Goal: Task Accomplishment & Management: Use online tool/utility

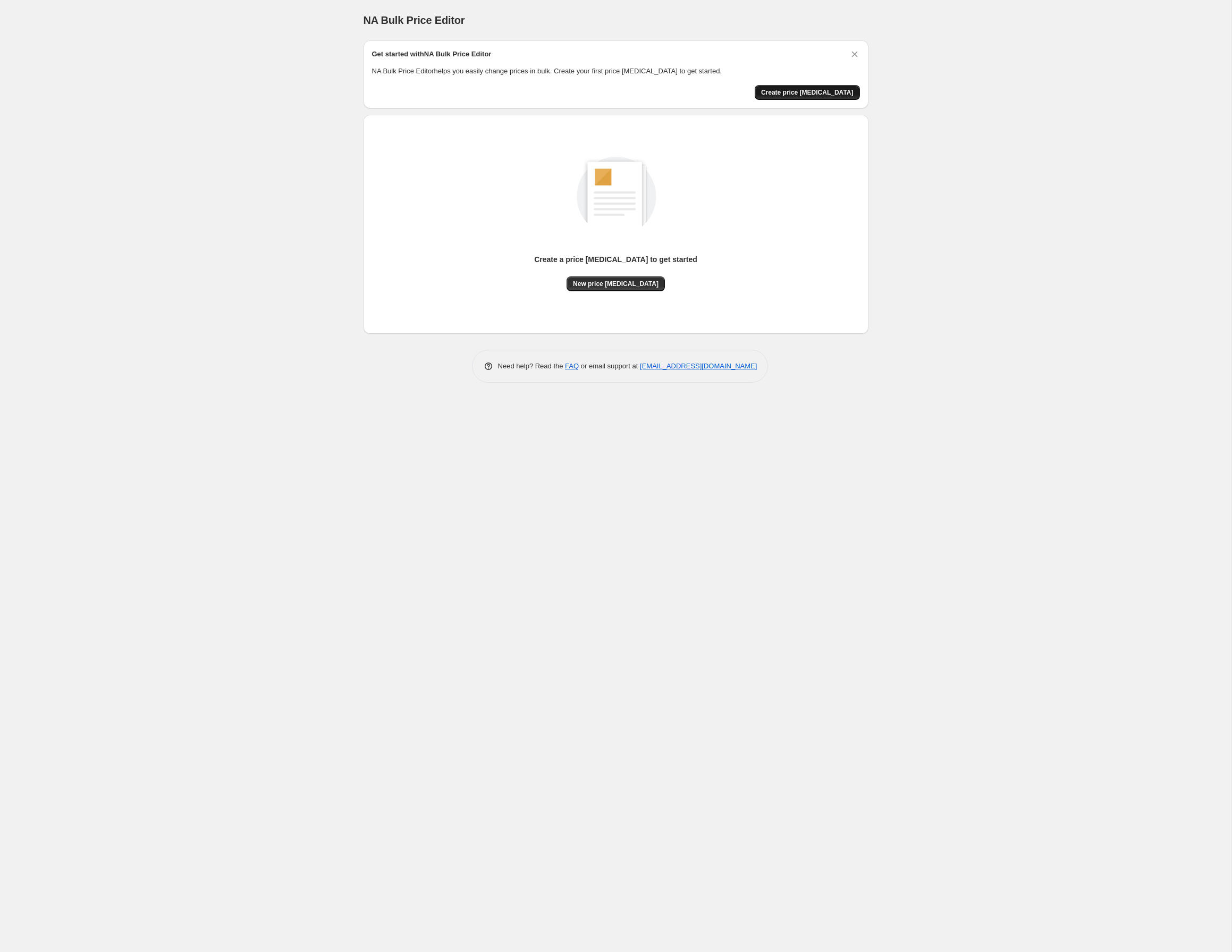
click at [818, 91] on span "Create price [MEDICAL_DATA]" at bounding box center [807, 92] width 93 height 8
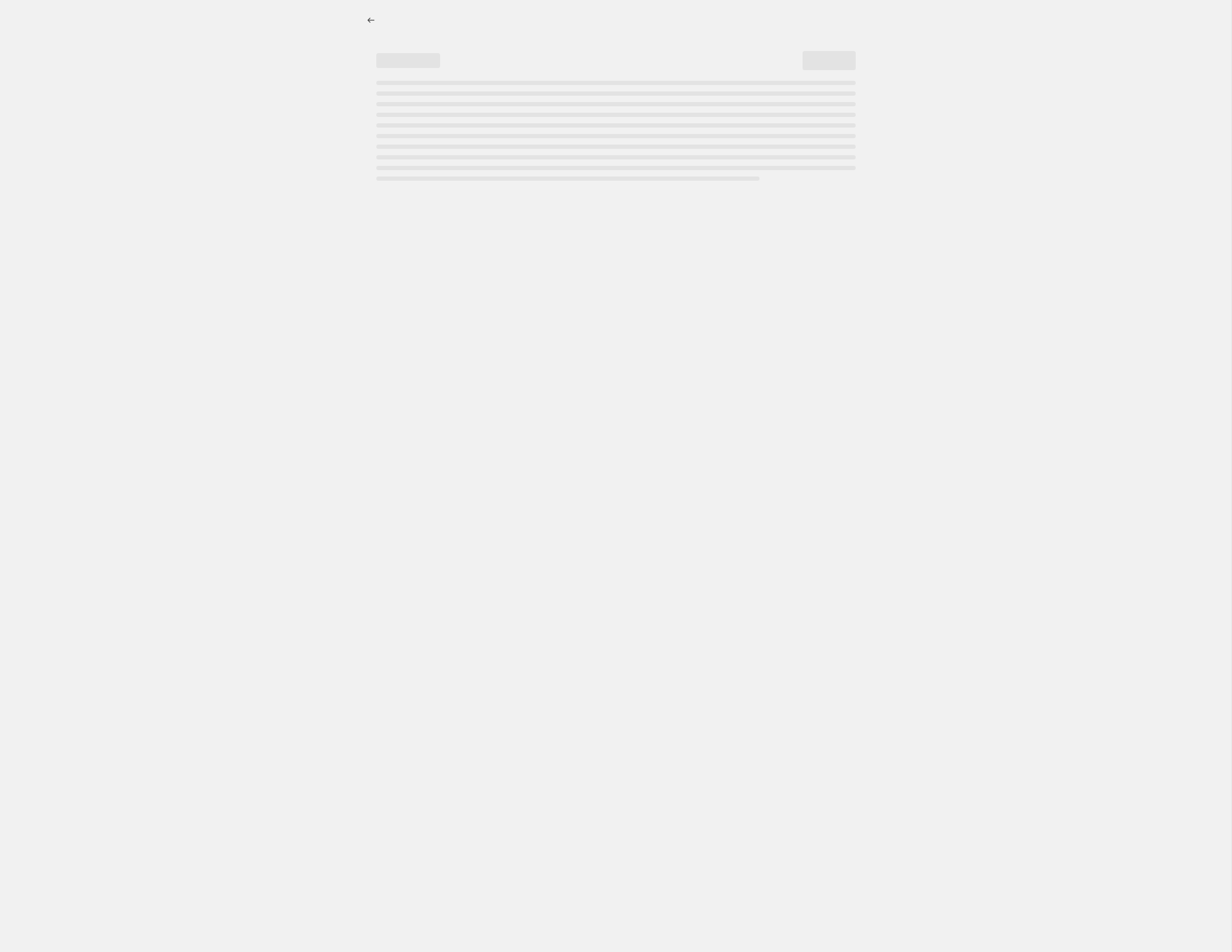
select select "percentage"
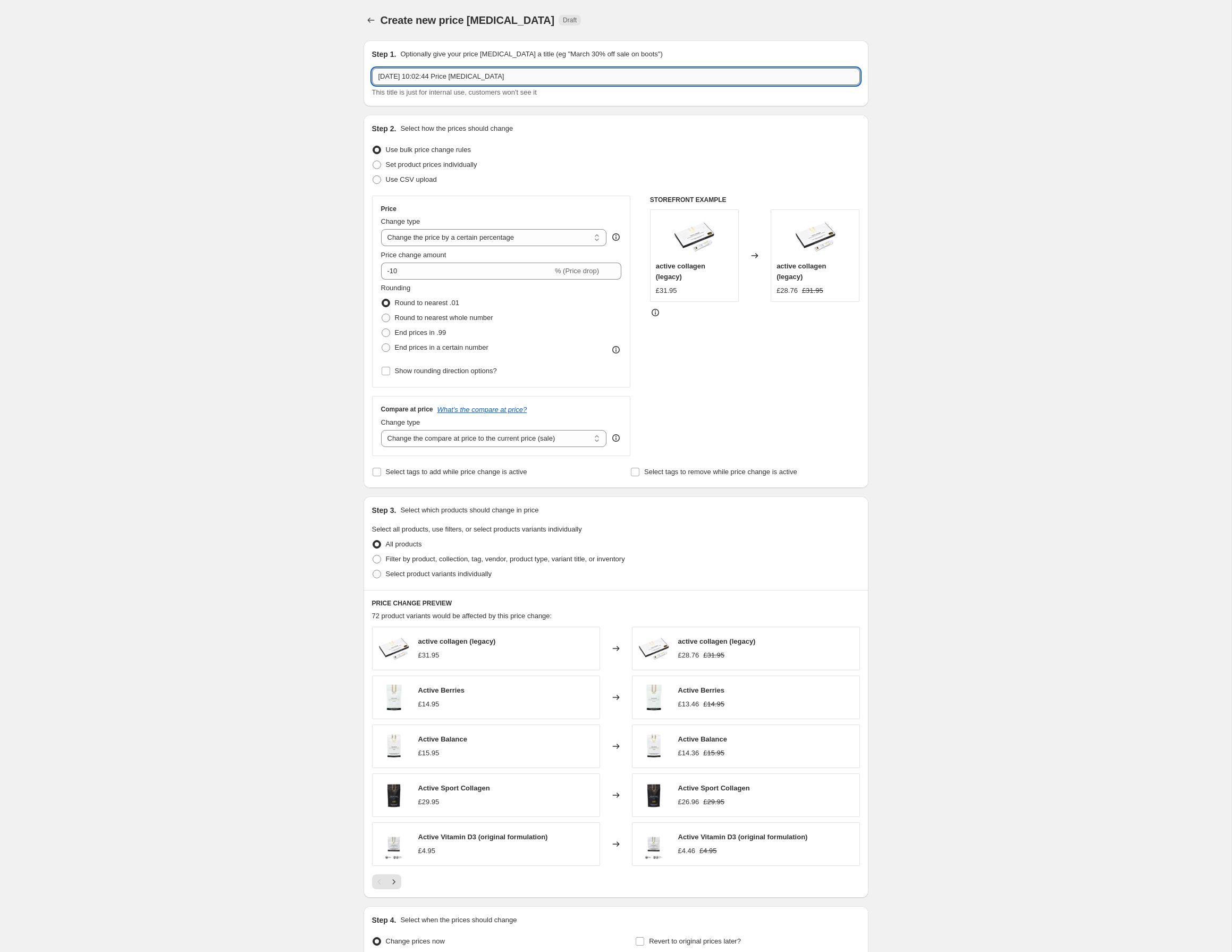
drag, startPoint x: 469, startPoint y: 72, endPoint x: 322, endPoint y: 64, distance: 147.2
click at [372, 68] on input "15 Aug 2025, 10:02:44 Price change job" at bounding box center [616, 76] width 488 height 17
type input "August 2025 - 30% off wellness products"
click at [413, 273] on input "-10" at bounding box center [467, 271] width 172 height 17
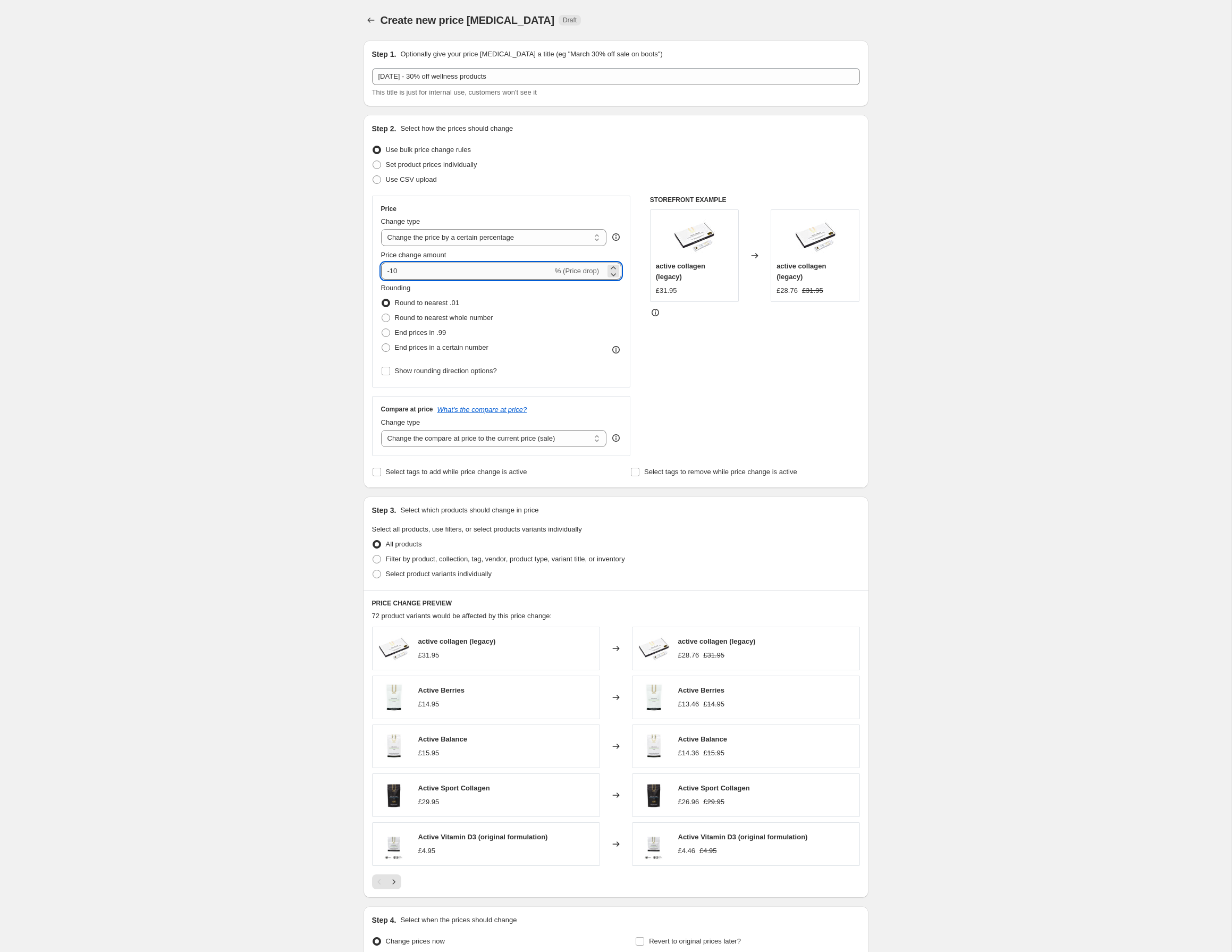
type input "-1"
type input "-30"
click at [282, 327] on div "Create new price change job. This page is ready Create new price change job Dra…" at bounding box center [616, 531] width 1231 height 1063
click at [414, 575] on span "Select product variants individually" at bounding box center [438, 574] width 106 height 8
click at [373, 571] on input "Select product variants individually" at bounding box center [372, 570] width 1 height 1
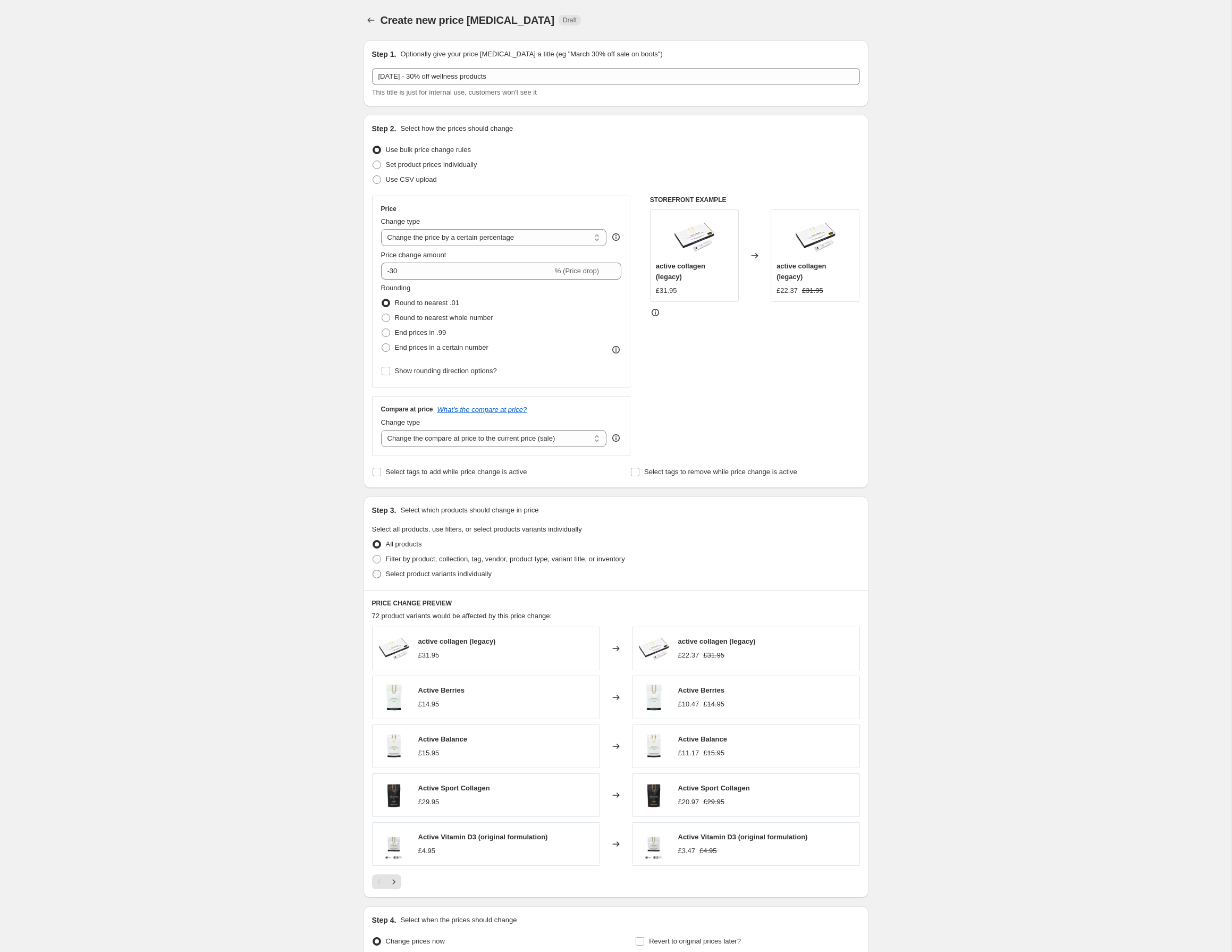
radio input "true"
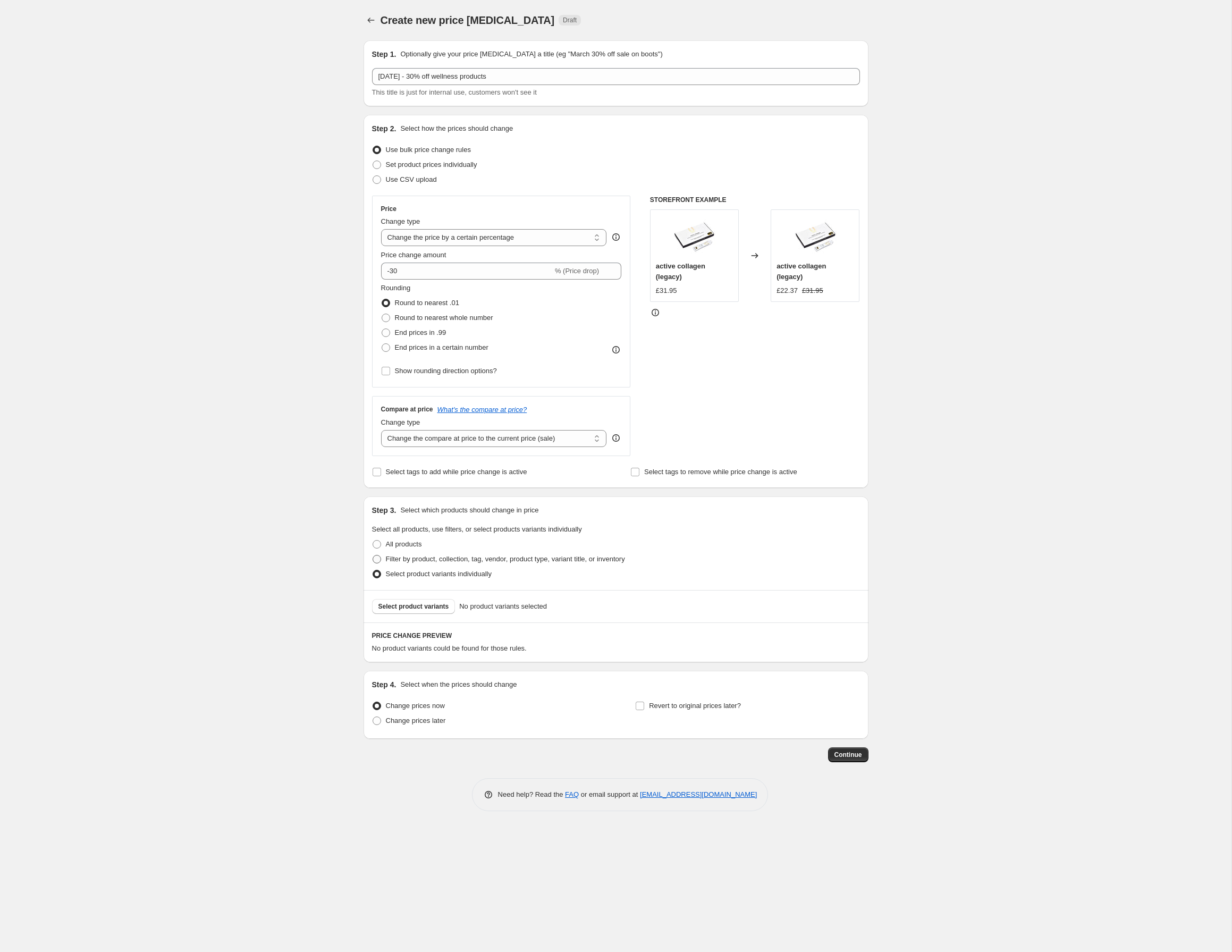
click at [421, 562] on span "Filter by product, collection, tag, vendor, product type, variant title, or inv…" at bounding box center [505, 559] width 239 height 8
click at [373, 556] on input "Filter by product, collection, tag, vendor, product type, variant title, or inv…" at bounding box center [372, 555] width 1 height 1
radio input "true"
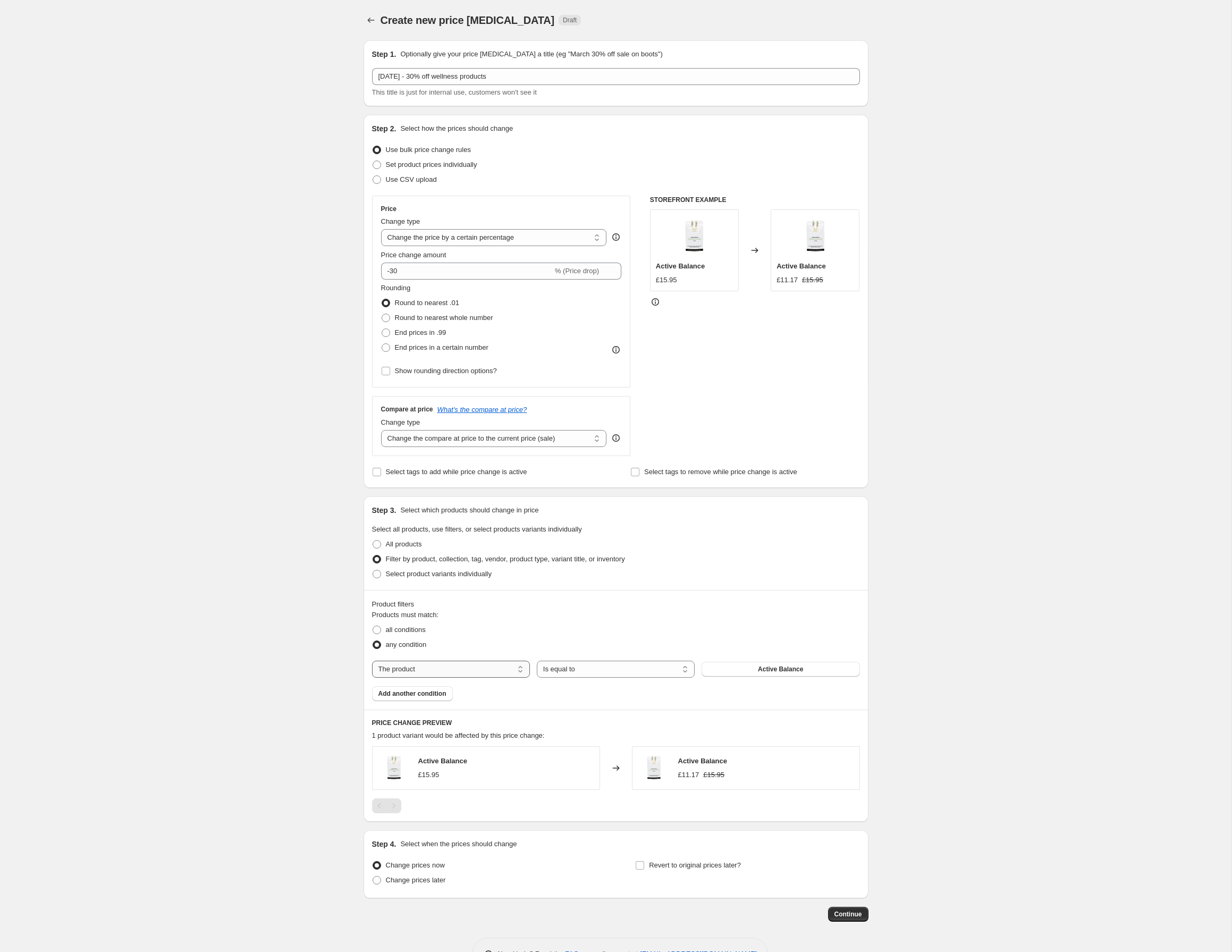
select select "collection"
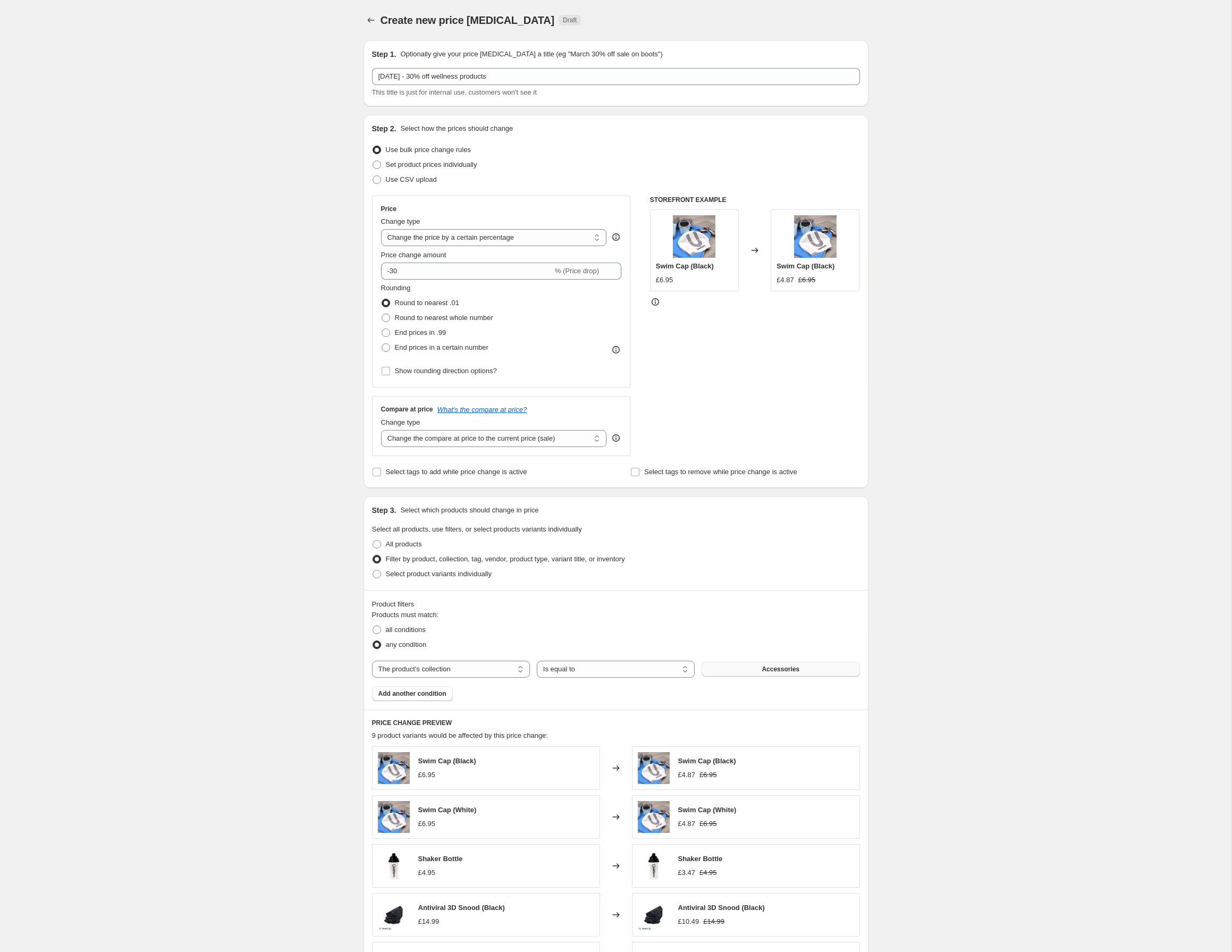
click at [812, 668] on button "Accessories" at bounding box center [780, 669] width 158 height 15
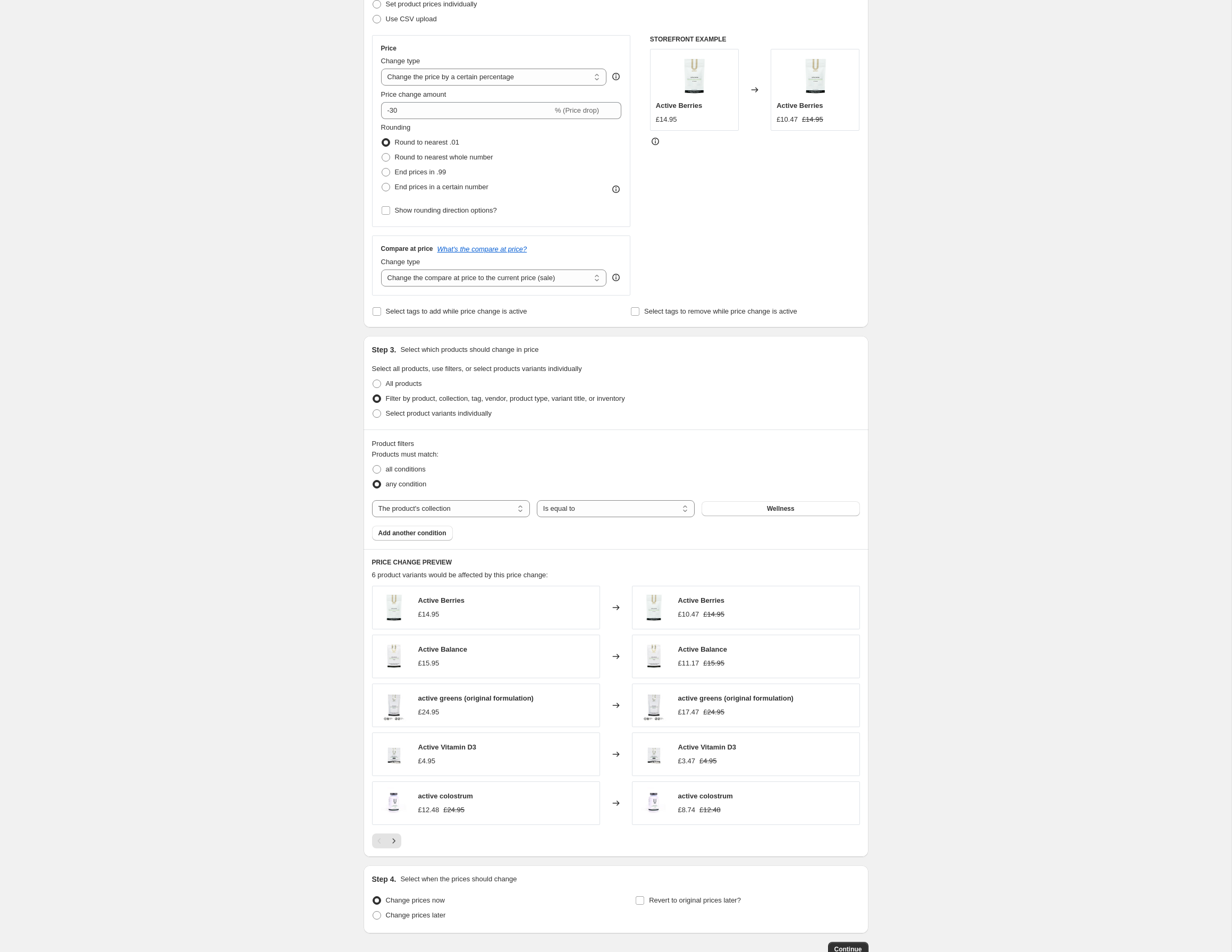
scroll to position [161, 0]
click at [411, 539] on div "Product filters Products must match: all conditions any condition The product T…" at bounding box center [616, 488] width 505 height 120
click at [412, 535] on span "Add another condition" at bounding box center [412, 532] width 68 height 8
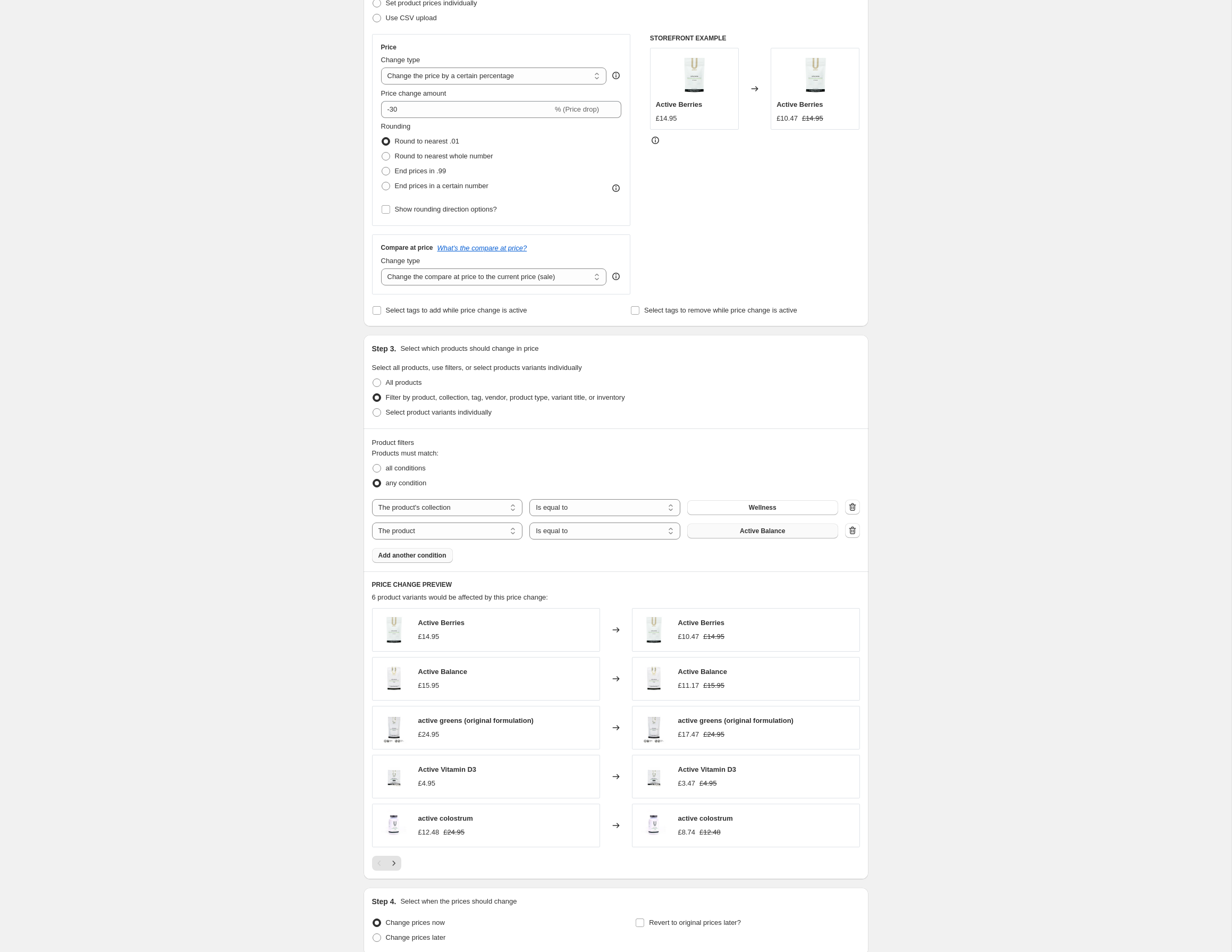
click at [733, 534] on button "Active Balance" at bounding box center [763, 531] width 151 height 15
select select "product_status"
click at [408, 414] on span "Select product variants individually" at bounding box center [438, 413] width 106 height 8
click at [373, 408] on input "Select product variants individually" at bounding box center [372, 408] width 1 height 1
radio input "true"
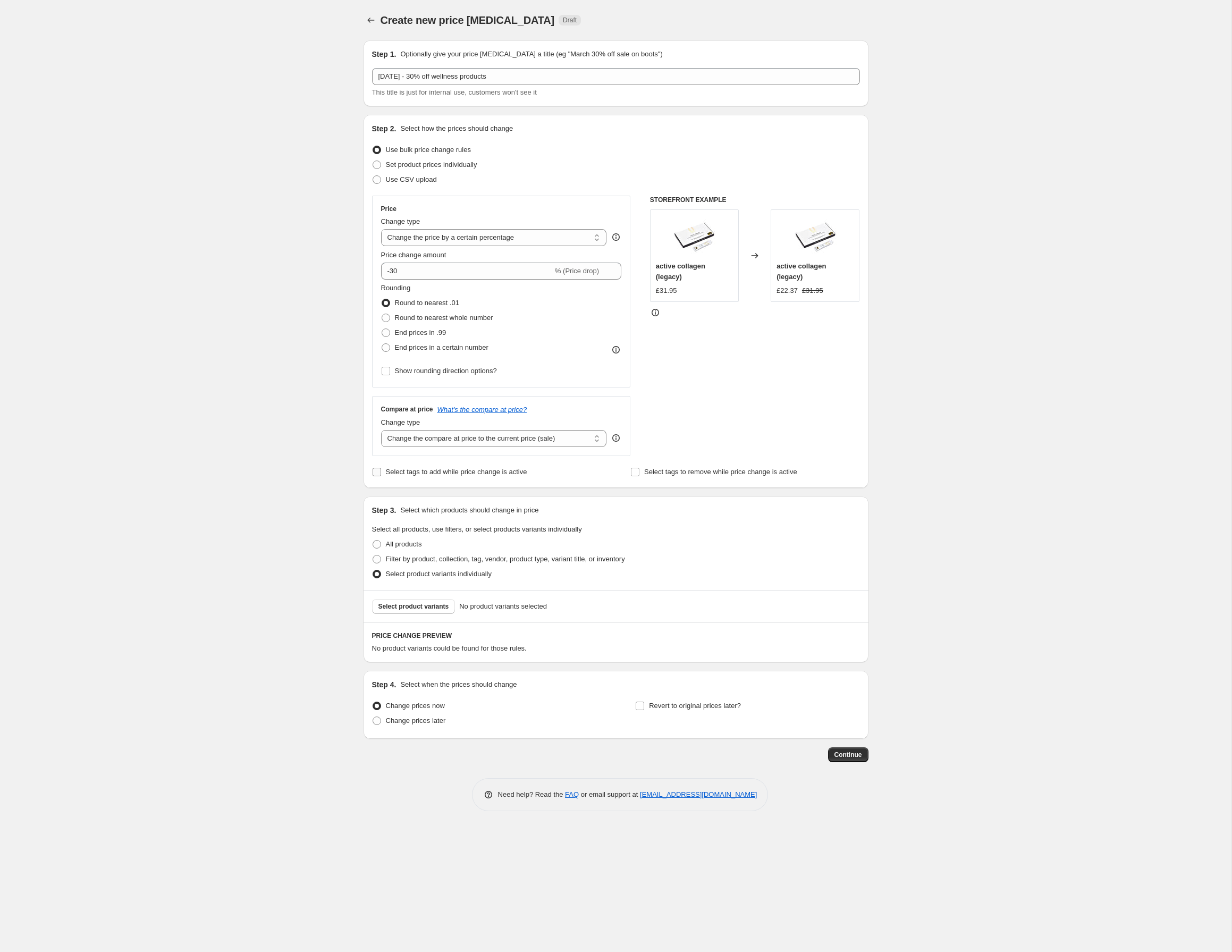
scroll to position [0, 0]
click at [428, 607] on span "Select product variants" at bounding box center [413, 607] width 70 height 8
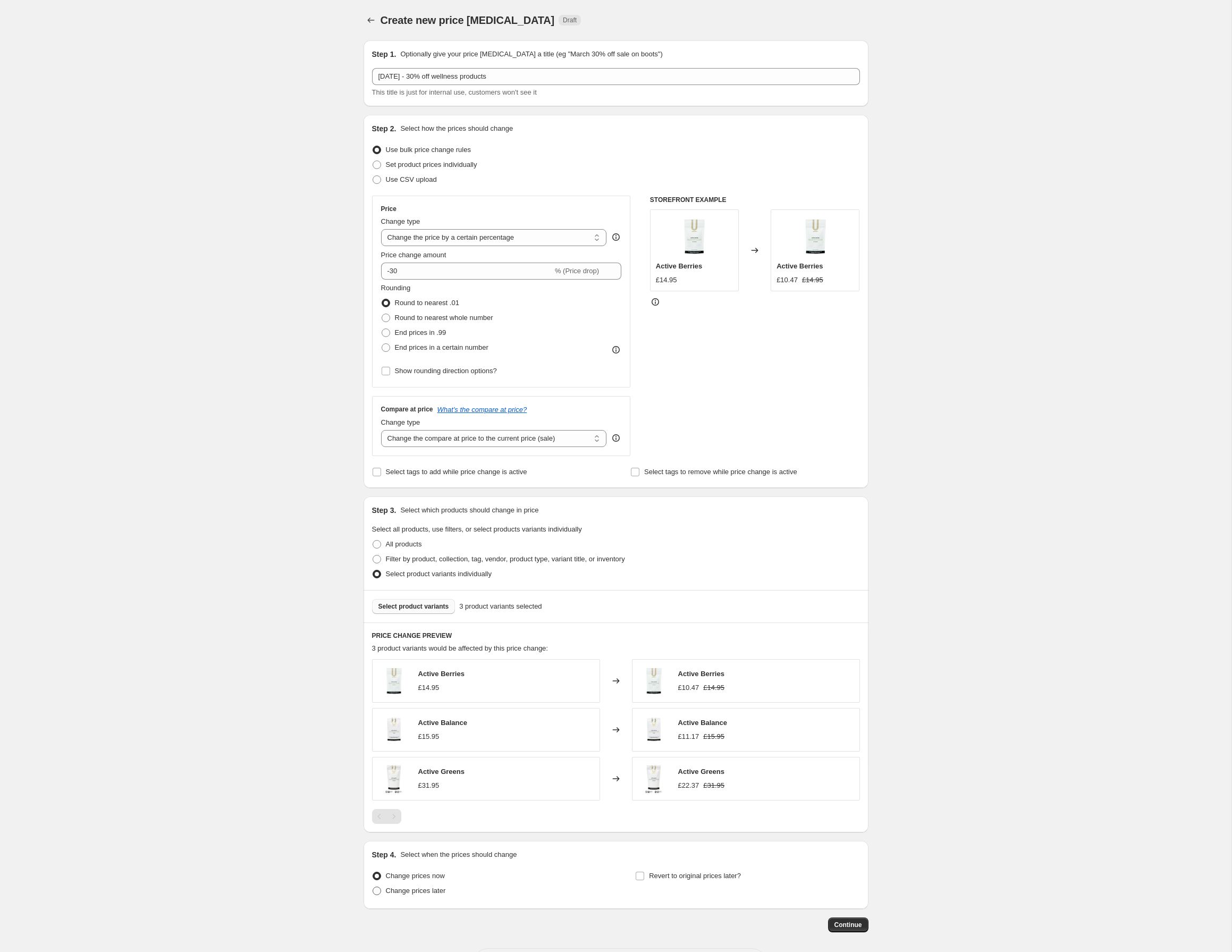
click at [431, 889] on span "Change prices later" at bounding box center [415, 891] width 60 height 8
click at [373, 887] on input "Change prices later" at bounding box center [372, 887] width 1 height 1
radio input "true"
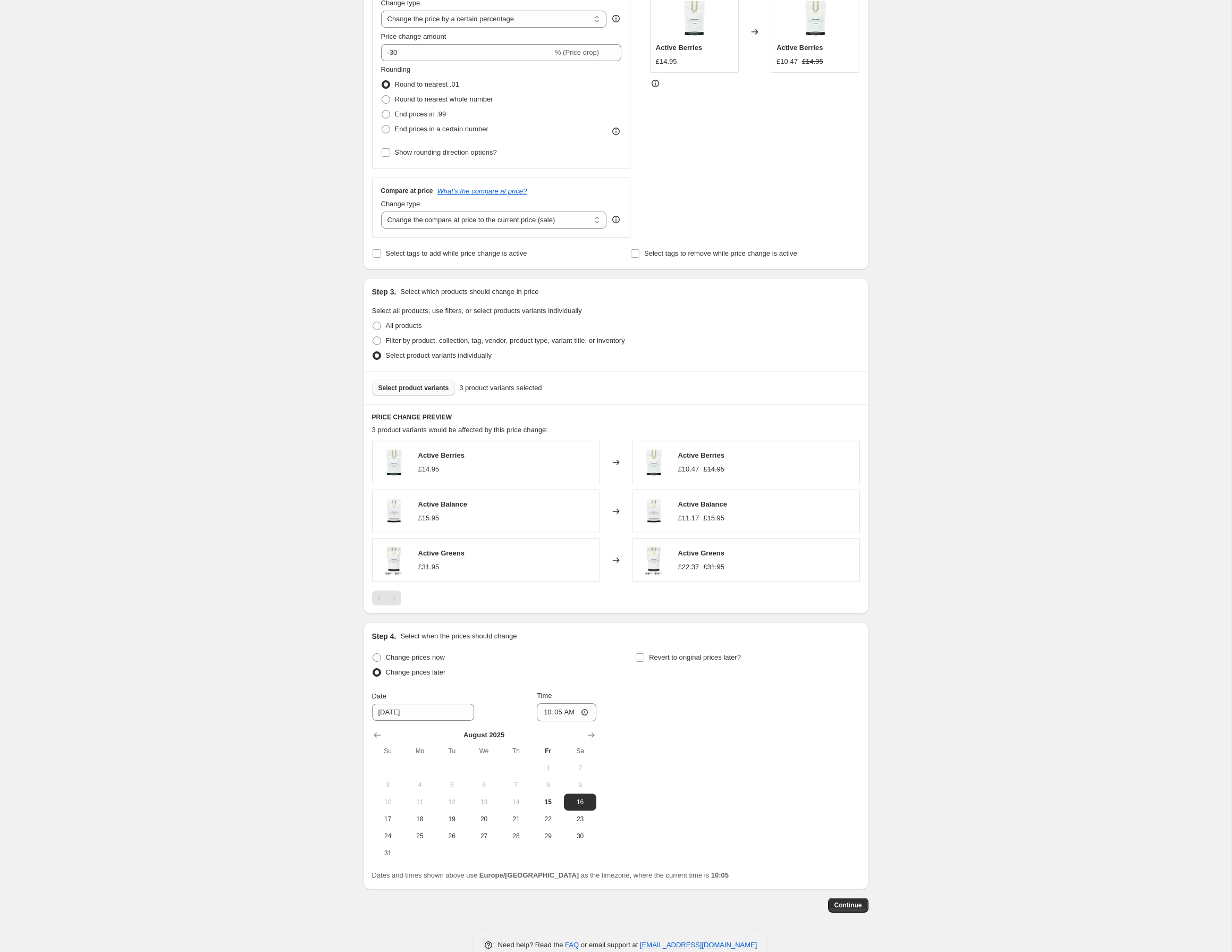
scroll to position [243, 0]
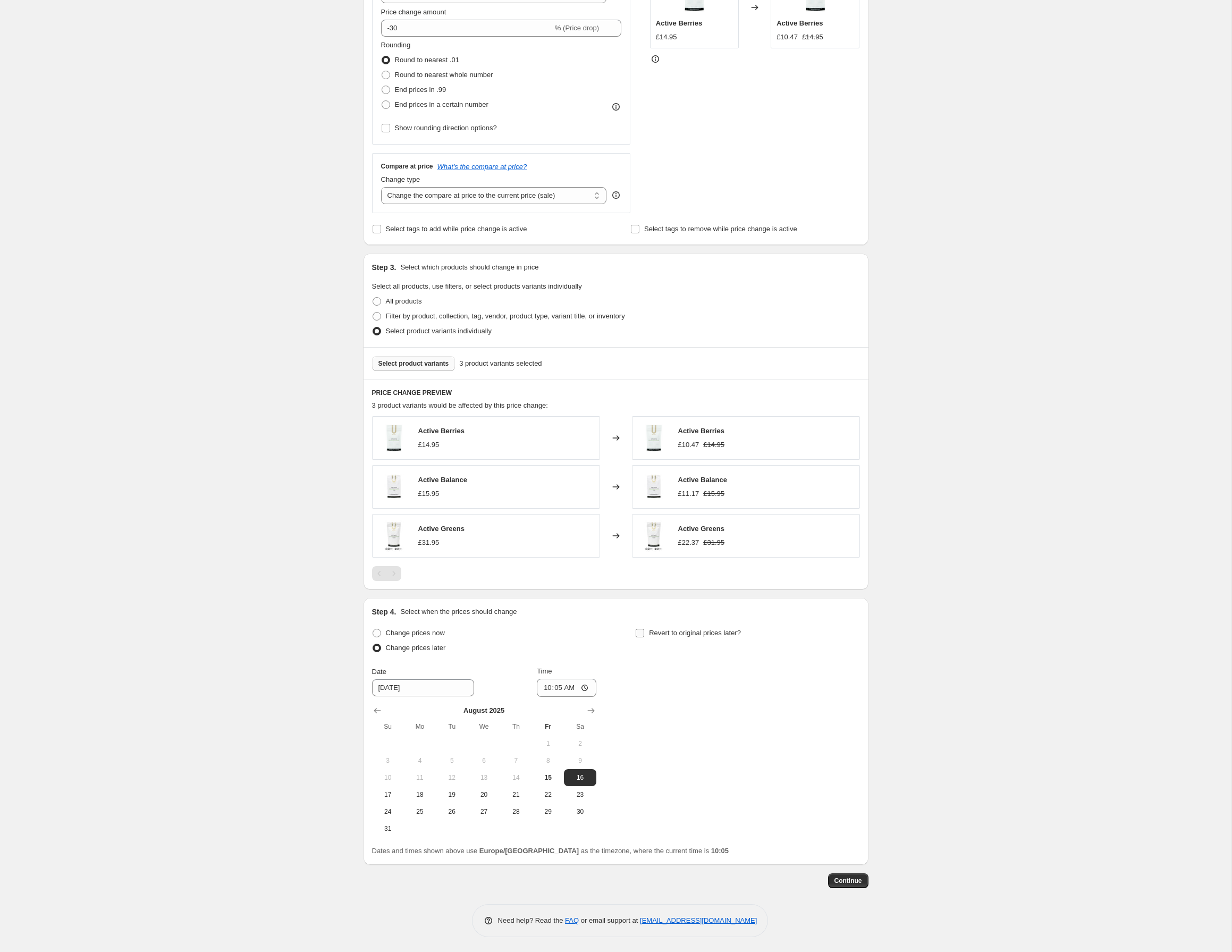
click at [690, 634] on span "Revert to original prices later?" at bounding box center [695, 633] width 92 height 8
click at [644, 634] on input "Revert to original prices later?" at bounding box center [640, 633] width 8 height 8
checkbox input "true"
click at [592, 713] on icon "Show next month, September 2025" at bounding box center [591, 711] width 11 height 11
drag, startPoint x: 416, startPoint y: 745, endPoint x: 518, endPoint y: 729, distance: 103.2
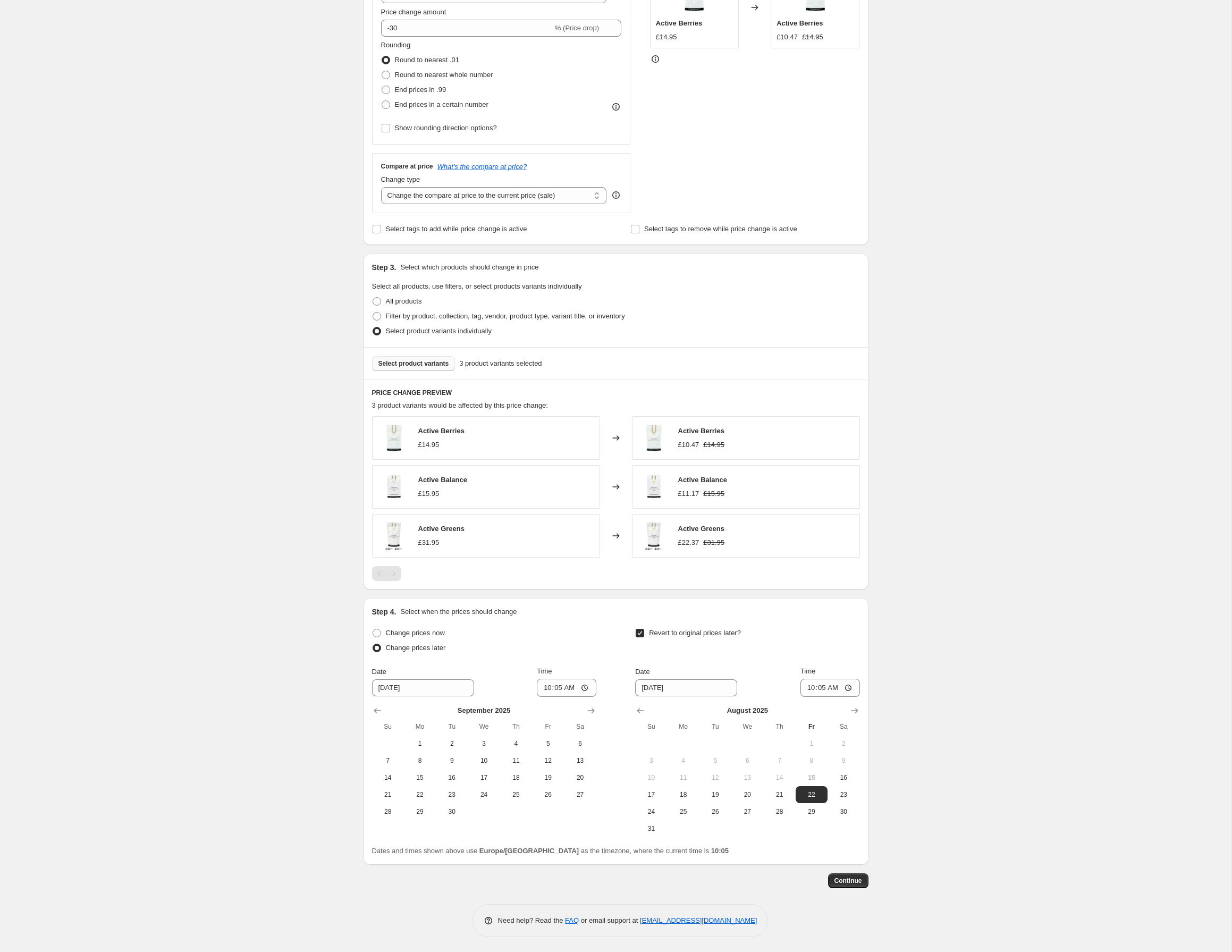
click at [415, 745] on span "1" at bounding box center [420, 743] width 24 height 8
type input "9/1/2025"
drag, startPoint x: 571, startPoint y: 688, endPoint x: 610, endPoint y: 707, distance: 43.4
click at [571, 688] on input "10:05" at bounding box center [566, 688] width 60 height 18
type input "09:00"
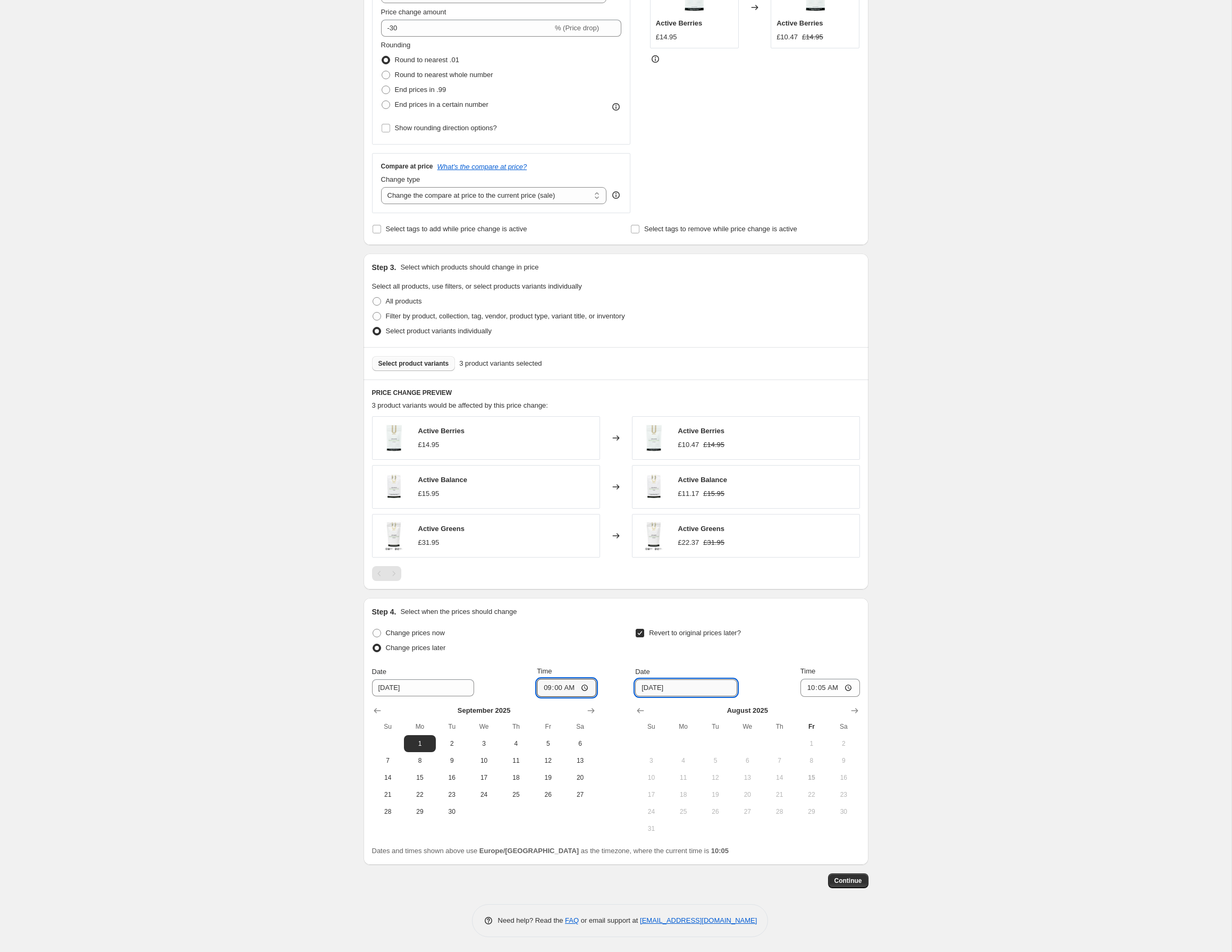
click at [708, 690] on input "8/22/2025" at bounding box center [686, 688] width 102 height 17
click at [859, 713] on icon "Show next month, September 2025" at bounding box center [855, 711] width 11 height 11
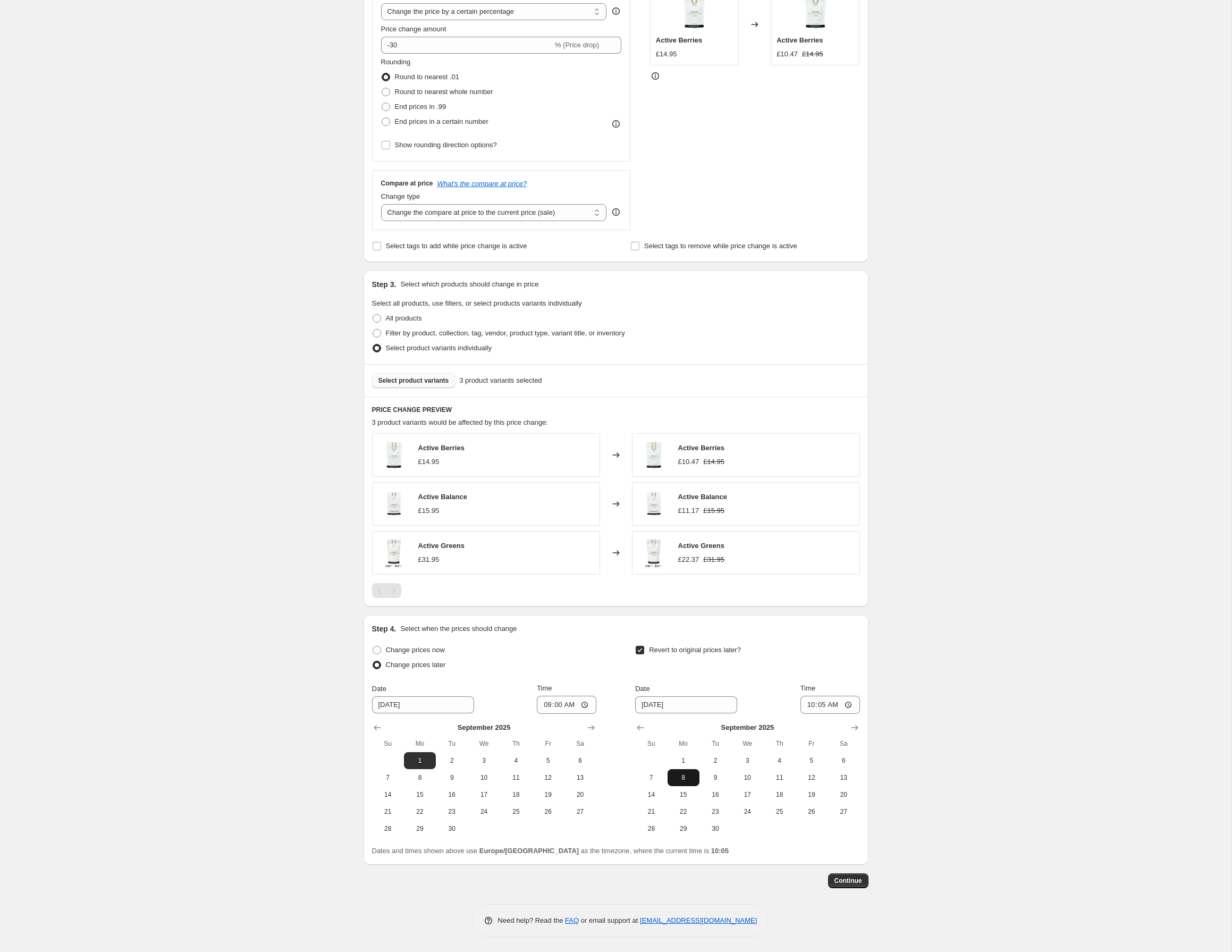
click at [690, 775] on span "8" at bounding box center [684, 778] width 24 height 8
type input "9/8/2025"
click at [834, 706] on input "10:05" at bounding box center [830, 705] width 60 height 18
type input "09:00"
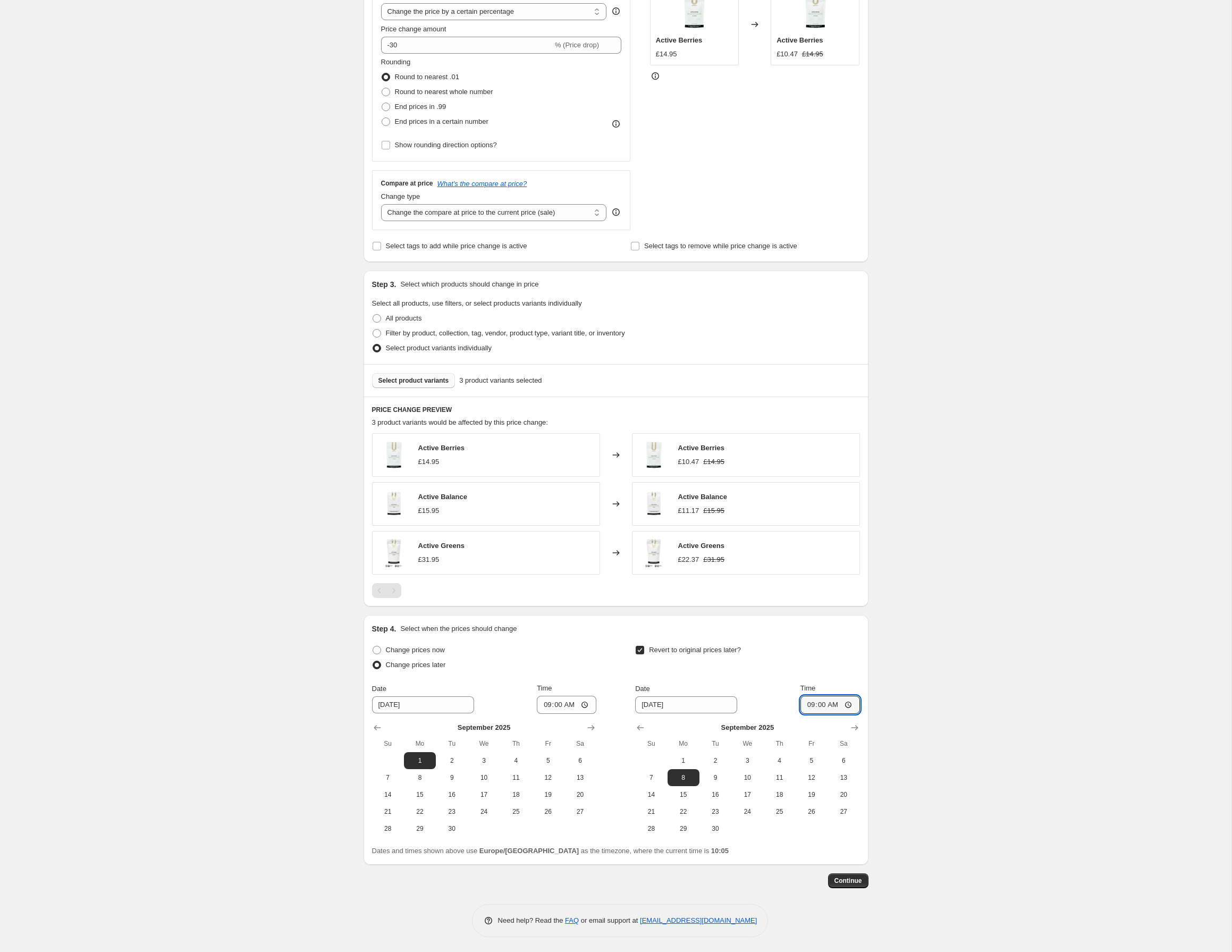
click at [950, 745] on div "Create new price change job. This page is ready Create new price change job Dra…" at bounding box center [616, 363] width 1231 height 1179
click at [861, 880] on span "Continue" at bounding box center [848, 881] width 28 height 8
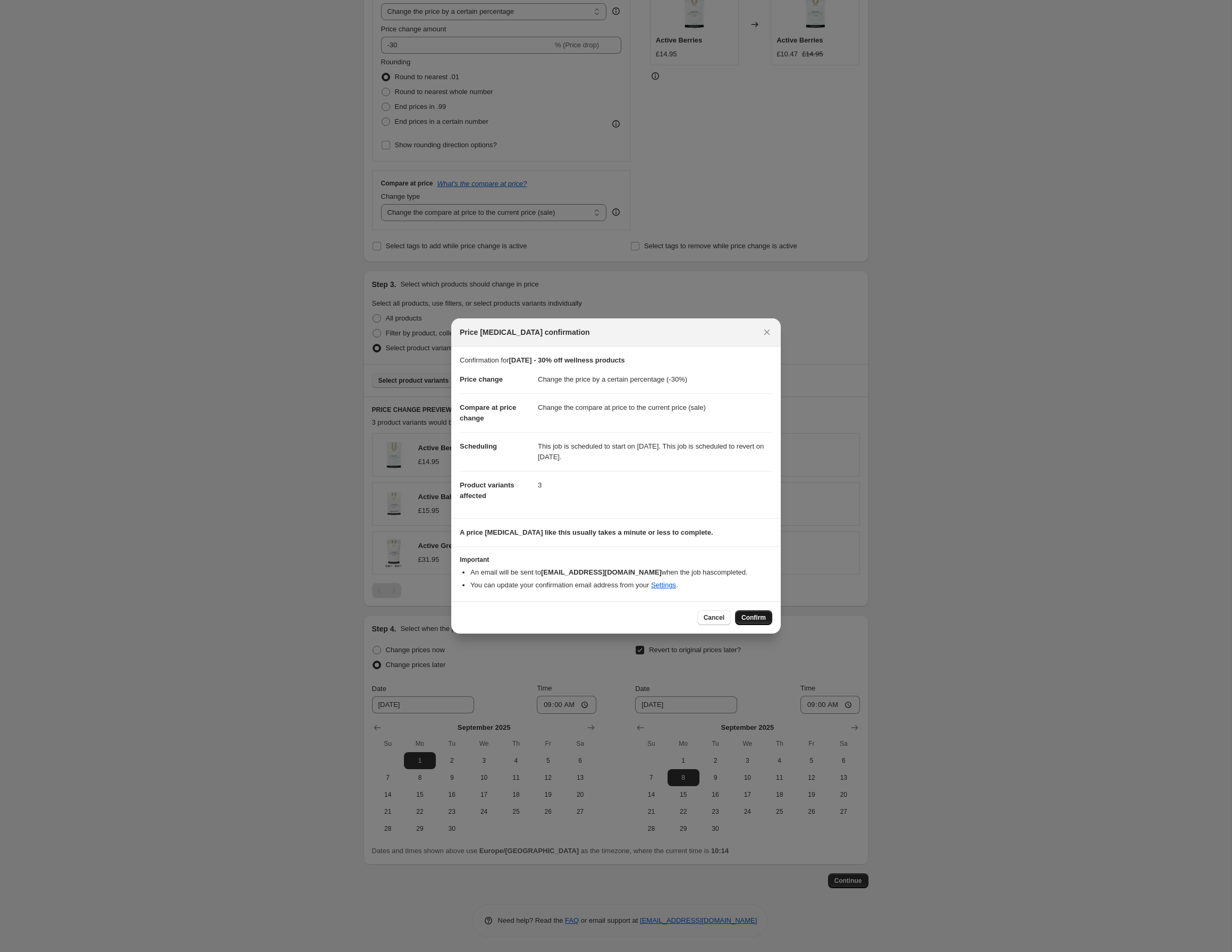
click at [765, 620] on span "Confirm" at bounding box center [754, 617] width 25 height 8
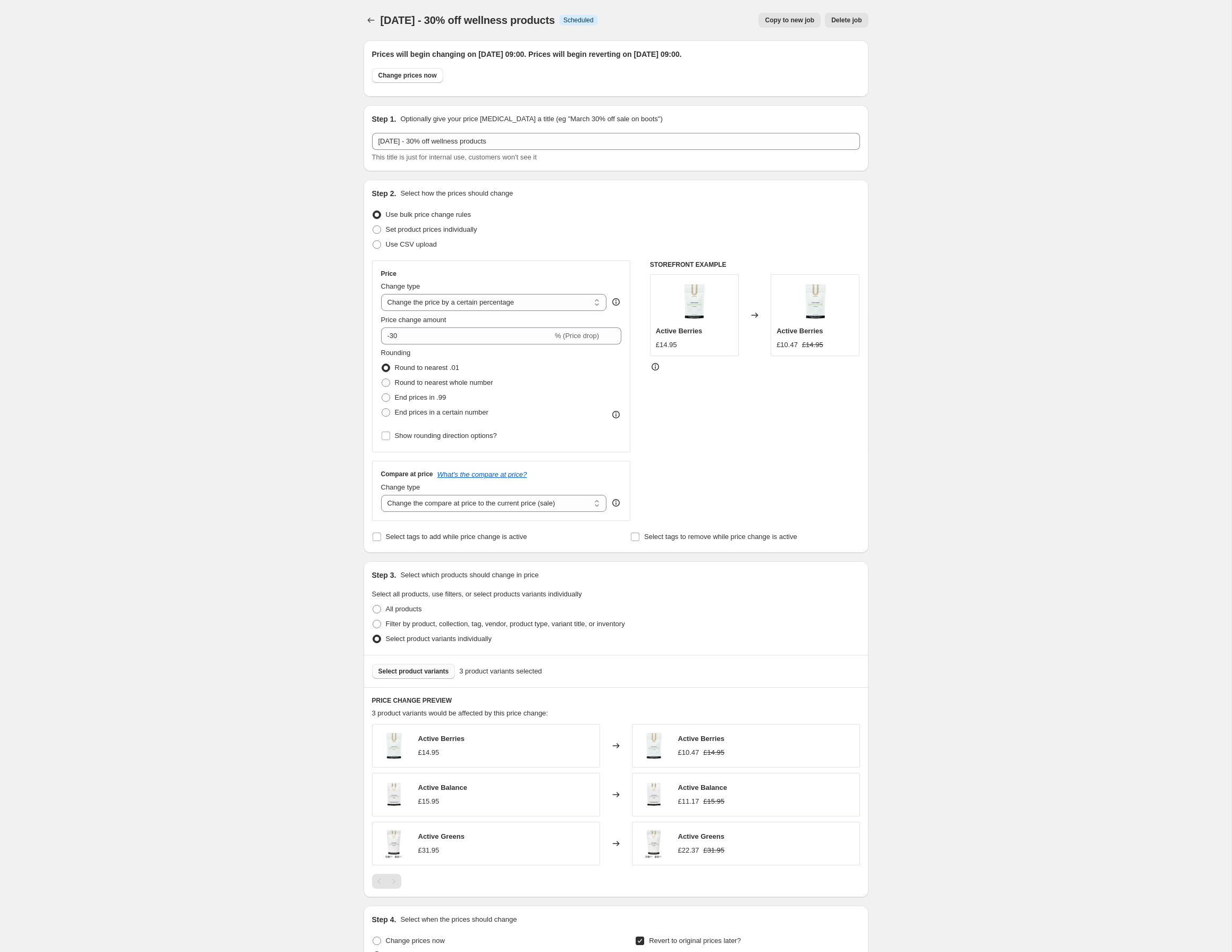
click at [378, 20] on div at bounding box center [372, 20] width 17 height 15
click at [372, 22] on icon "Price change jobs" at bounding box center [371, 20] width 11 height 11
